Goal: Transaction & Acquisition: Purchase product/service

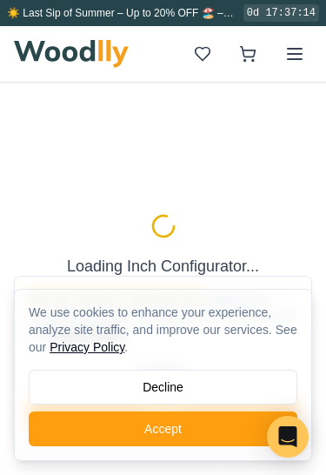
type input "72"
type input "3"
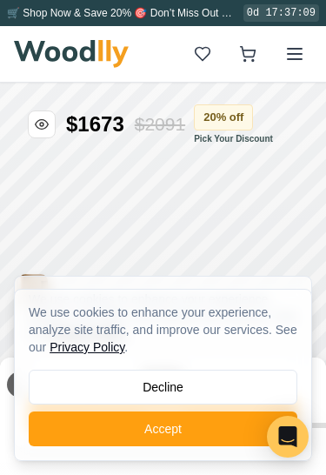
click at [96, 428] on button "Accept" at bounding box center [163, 428] width 269 height 35
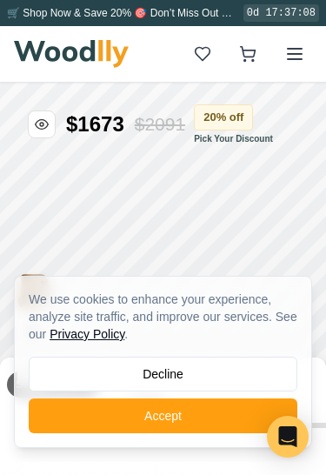
click at [125, 419] on button "Accept" at bounding box center [163, 415] width 269 height 35
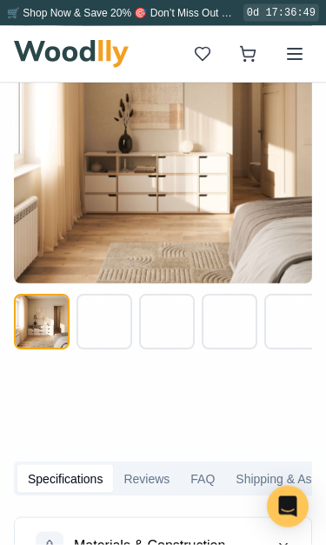
scroll to position [702, 0]
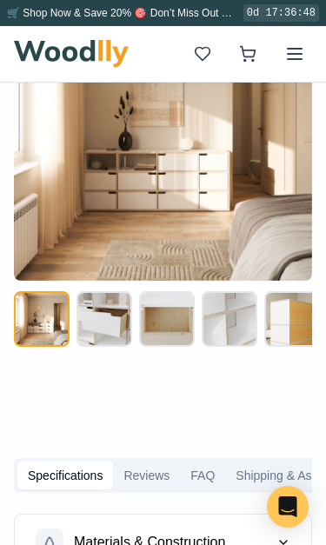
click at [95, 315] on button at bounding box center [104, 319] width 56 height 56
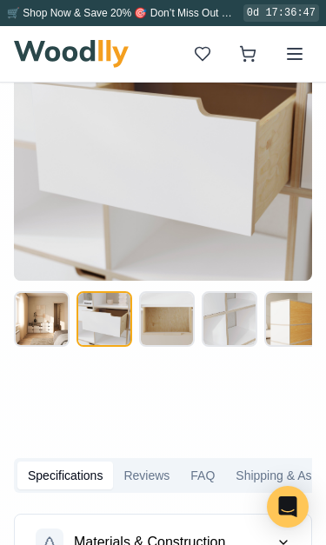
click at [173, 319] on button at bounding box center [167, 319] width 56 height 56
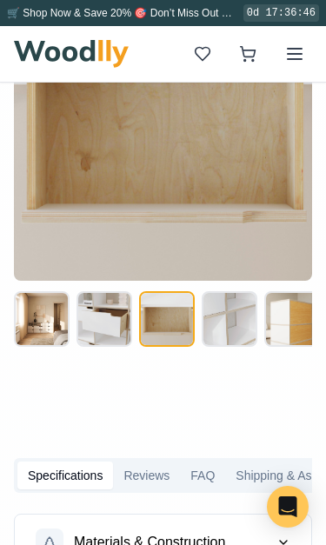
click at [223, 323] on button at bounding box center [230, 319] width 56 height 56
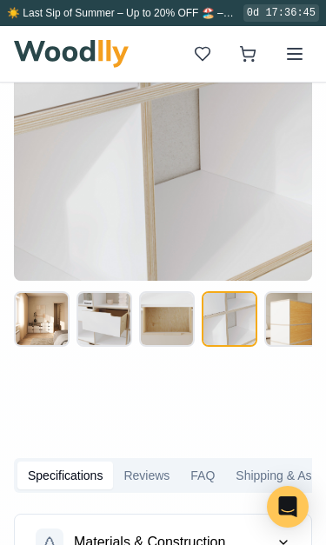
click at [279, 320] on button at bounding box center [292, 319] width 56 height 56
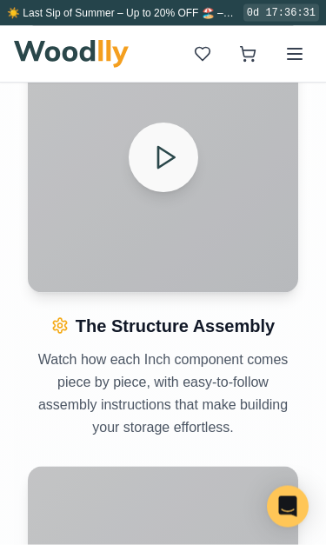
click at [163, 152] on icon at bounding box center [165, 158] width 28 height 28
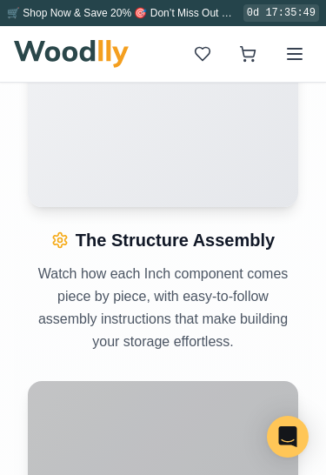
scroll to position [1767, 0]
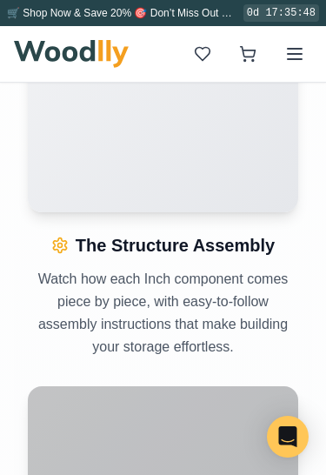
click at [296, 43] on icon at bounding box center [294, 53] width 21 height 21
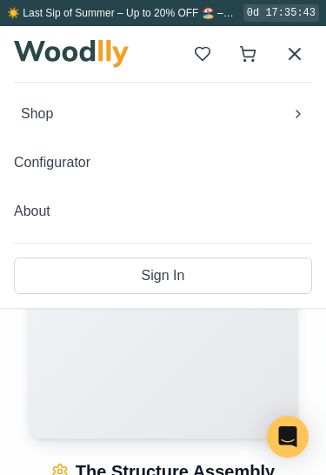
click at [40, 113] on span "Shop" at bounding box center [37, 113] width 32 height 21
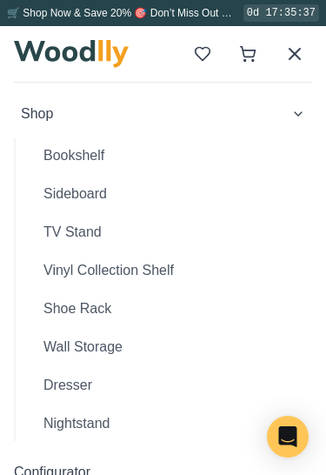
click at [76, 349] on button "Wall Storage" at bounding box center [171, 346] width 282 height 35
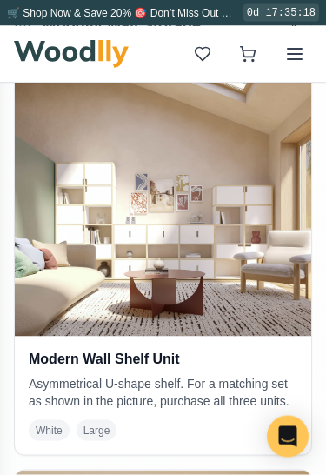
scroll to position [1297, 0]
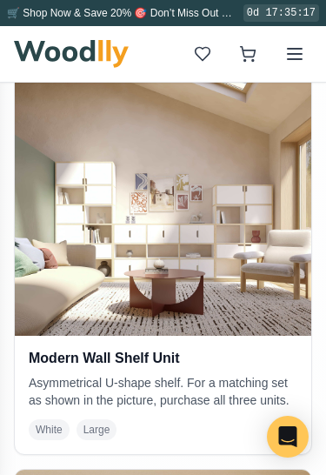
click at [296, 49] on line at bounding box center [295, 49] width 14 height 0
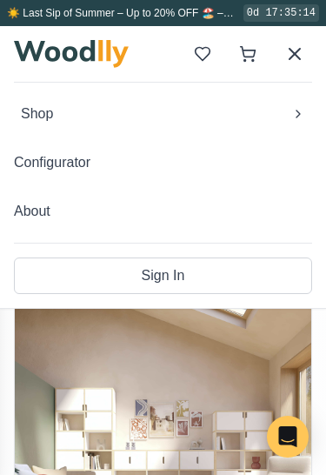
click at [39, 159] on button "Configurator" at bounding box center [163, 162] width 298 height 35
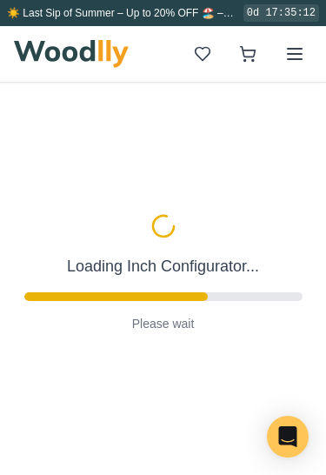
type input "63"
type input "2"
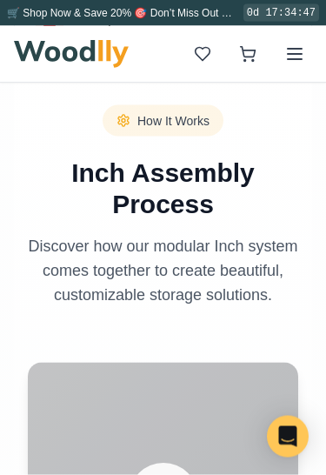
scroll to position [1347, 0]
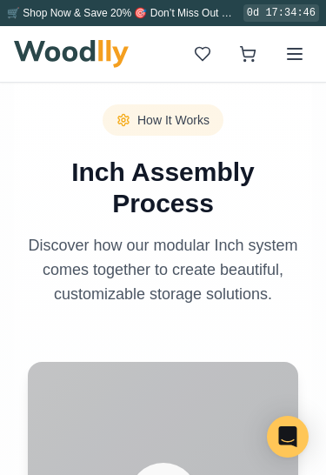
click at [149, 114] on span "How It Works" at bounding box center [173, 119] width 72 height 17
